Goal: Task Accomplishment & Management: Use online tool/utility

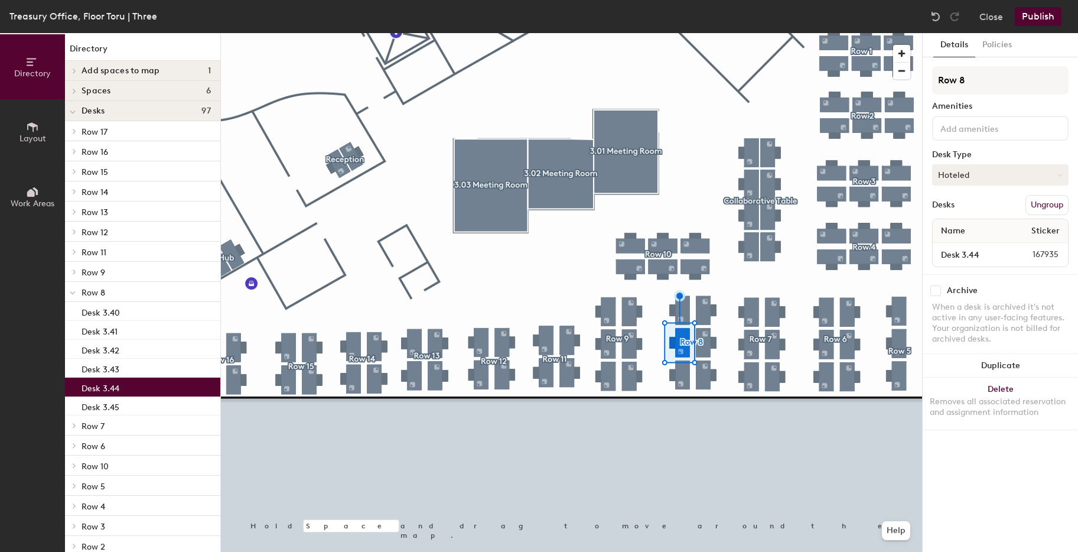
click at [978, 179] on button "Hoteled" at bounding box center [1000, 174] width 136 height 21
click at [975, 214] on div "Assigned" at bounding box center [992, 212] width 118 height 18
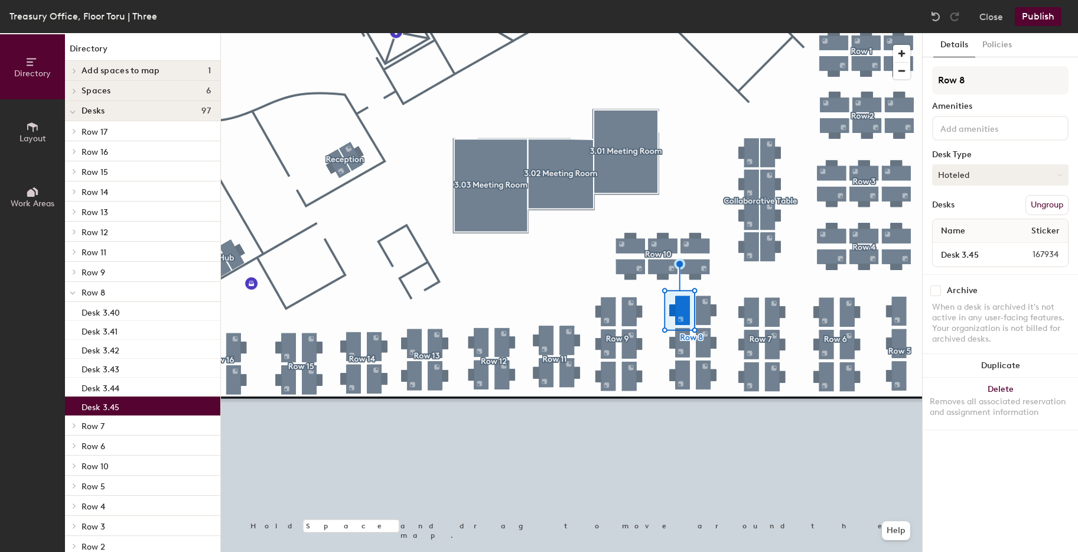
click at [988, 177] on button "Hoteled" at bounding box center [1000, 174] width 136 height 21
click at [972, 212] on div "Assigned" at bounding box center [992, 212] width 118 height 18
click at [1030, 20] on button "Publish" at bounding box center [1038, 16] width 47 height 19
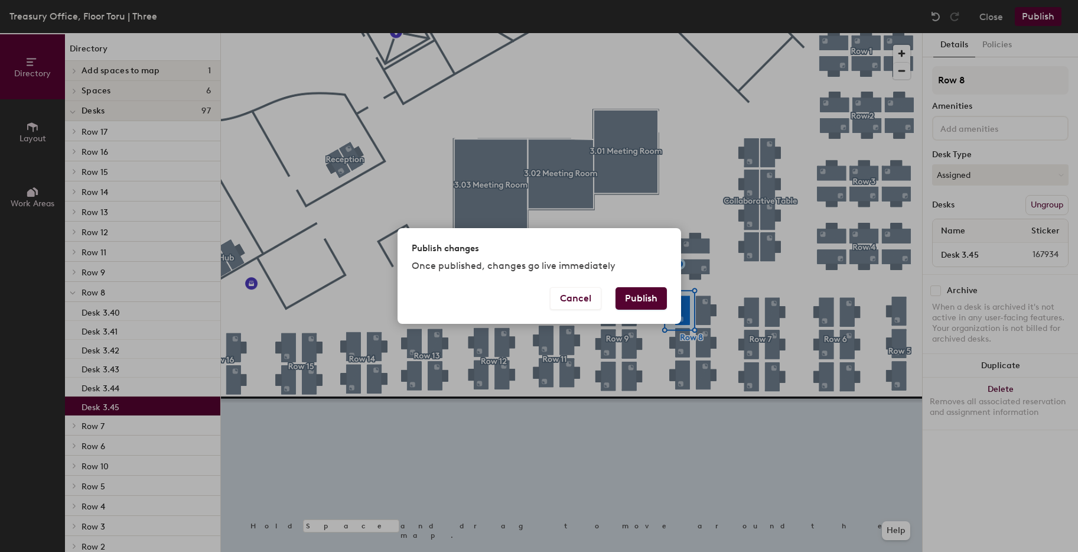
click at [638, 304] on button "Publish" at bounding box center [640, 298] width 51 height 22
